Goal: Task Accomplishment & Management: Manage account settings

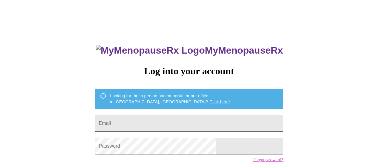
drag, startPoint x: 0, startPoint y: 0, endPoint x: 182, endPoint y: 121, distance: 219.1
click at [182, 121] on input "Email" at bounding box center [189, 123] width 188 height 17
type input "[EMAIL_ADDRESS][DOMAIN_NAME]"
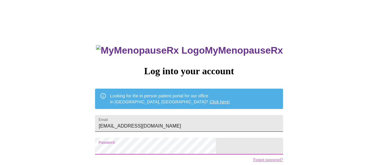
scroll to position [30, 0]
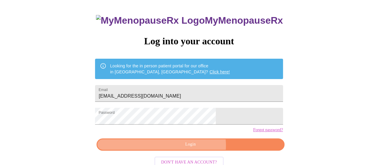
click at [195, 148] on span "Login" at bounding box center [190, 144] width 174 height 7
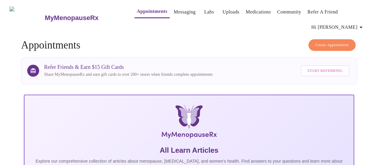
click at [204, 10] on link "Labs" at bounding box center [209, 12] width 10 height 8
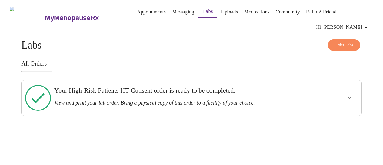
click at [350, 94] on icon "show more" at bounding box center [349, 97] width 7 height 7
click at [340, 116] on span "View Order" at bounding box center [334, 119] width 27 height 7
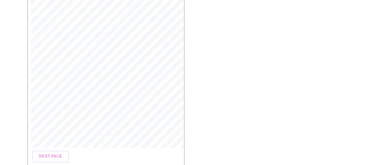
scroll to position [193, 0]
click at [47, 152] on span "Open Larger PDF" at bounding box center [55, 155] width 39 height 7
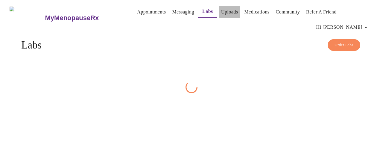
click at [221, 14] on link "Uploads" at bounding box center [229, 12] width 17 height 8
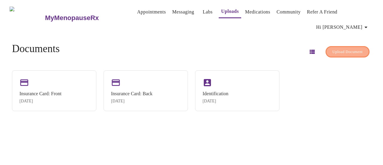
click at [332, 48] on span "Upload Document" at bounding box center [347, 51] width 30 height 7
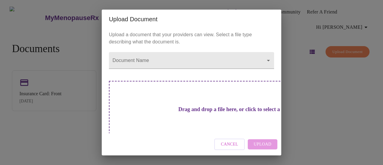
drag, startPoint x: 170, startPoint y: 107, endPoint x: 154, endPoint y: 105, distance: 16.6
click at [154, 106] on h3 "Drag and drop a file here, or click to select a file" at bounding box center [233, 109] width 165 height 6
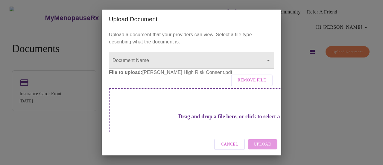
click at [212, 127] on div "Drag and drop a file here, or click to select a file" at bounding box center [233, 128] width 249 height 80
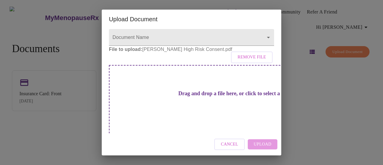
click at [171, 97] on h3 "Drag and drop a file here, or click to select a file" at bounding box center [233, 93] width 165 height 6
click at [196, 111] on div "Drag and drop a file here, or click to select a file" at bounding box center [233, 105] width 249 height 80
click at [261, 37] on body "MyMenopauseRx Appointments Messaging Labs Uploads Medications Community Refer a…" at bounding box center [191, 84] width 378 height 165
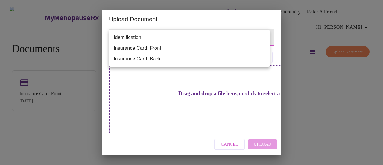
click at [239, 22] on div at bounding box center [191, 82] width 383 height 165
click at [156, 39] on body "MyMenopauseRx Appointments Messaging Labs Uploads Medications Community Refer a…" at bounding box center [191, 84] width 378 height 165
click at [158, 39] on li "Identification" at bounding box center [189, 37] width 161 height 11
type input "Identification"
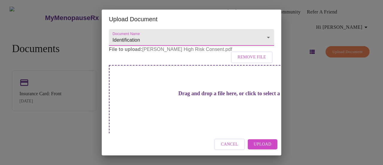
click at [267, 143] on span "Upload" at bounding box center [263, 144] width 18 height 7
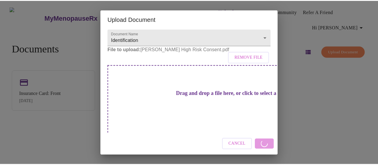
scroll to position [10, 0]
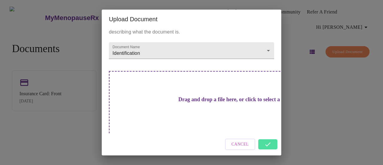
click at [266, 142] on div "Cancel" at bounding box center [191, 144] width 179 height 22
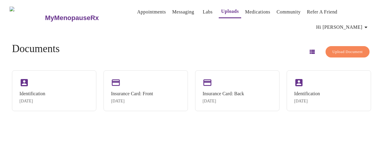
click at [352, 23] on span "Hi [PERSON_NAME]" at bounding box center [342, 27] width 53 height 8
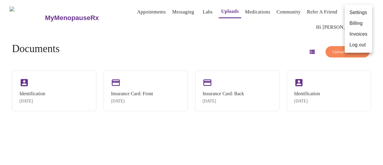
click at [166, 13] on div at bounding box center [191, 82] width 383 height 165
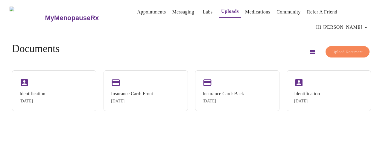
click at [178, 12] on link "Messaging" at bounding box center [183, 12] width 22 height 8
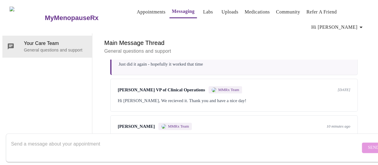
scroll to position [102, 0]
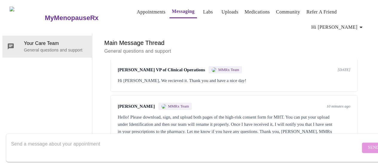
click at [136, 139] on textarea "Send a message about your appointment" at bounding box center [185, 147] width 349 height 19
type textarea "I have sent it. Thanks!"
click at [362, 142] on button "Send" at bounding box center [373, 147] width 23 height 10
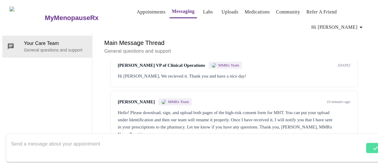
scroll to position [138, 0]
